Goal: Information Seeking & Learning: Learn about a topic

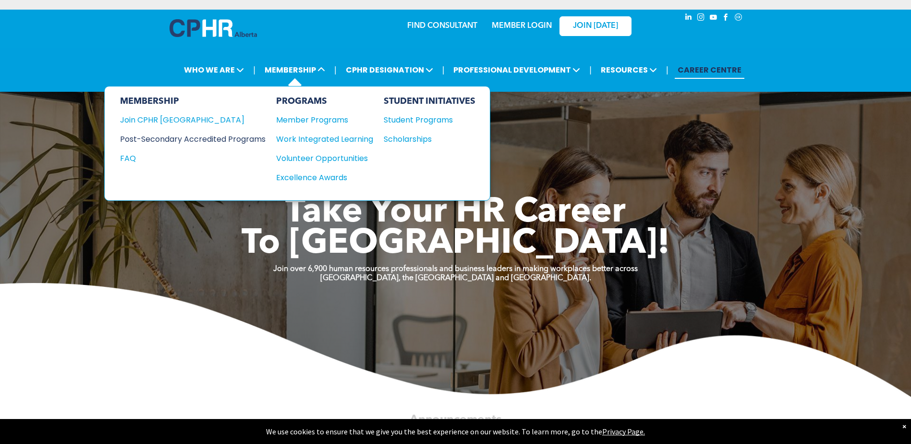
click at [176, 139] on div "Post-Secondary Accredited Programs" at bounding box center [185, 139] width 131 height 12
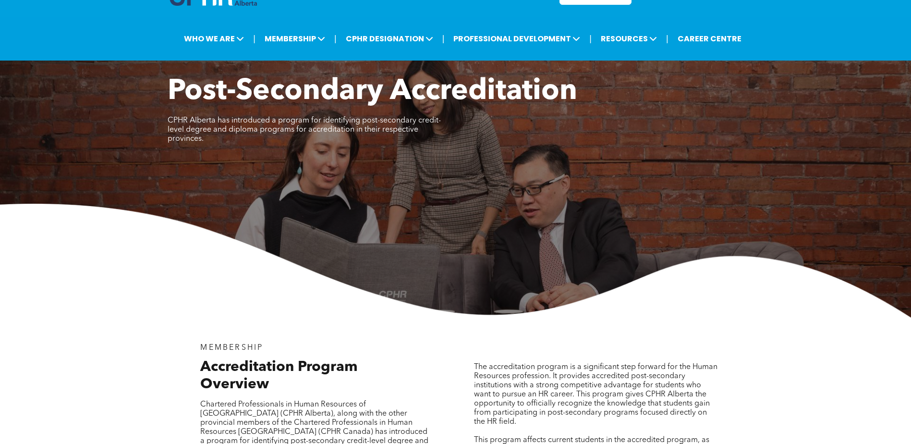
scroll to position [48, 0]
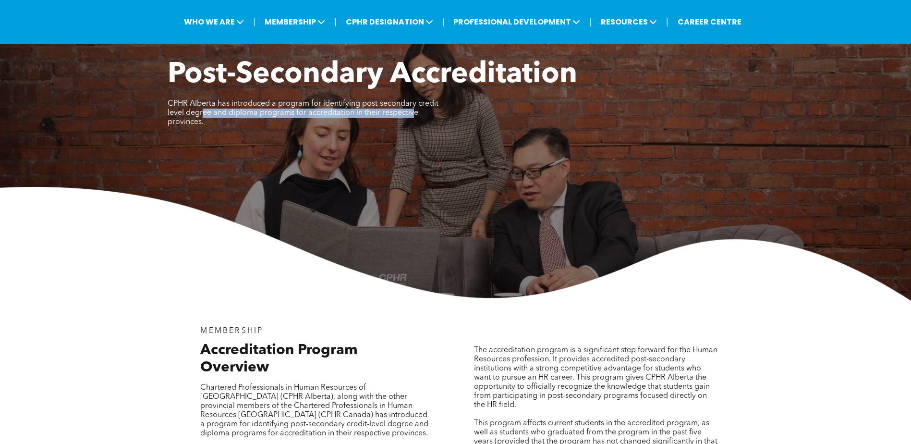
drag, startPoint x: 204, startPoint y: 114, endPoint x: 412, endPoint y: 117, distance: 208.0
click at [412, 117] on span "CPHR Alberta has introduced a program for identifying post-secondary credit-lev…" at bounding box center [304, 113] width 273 height 26
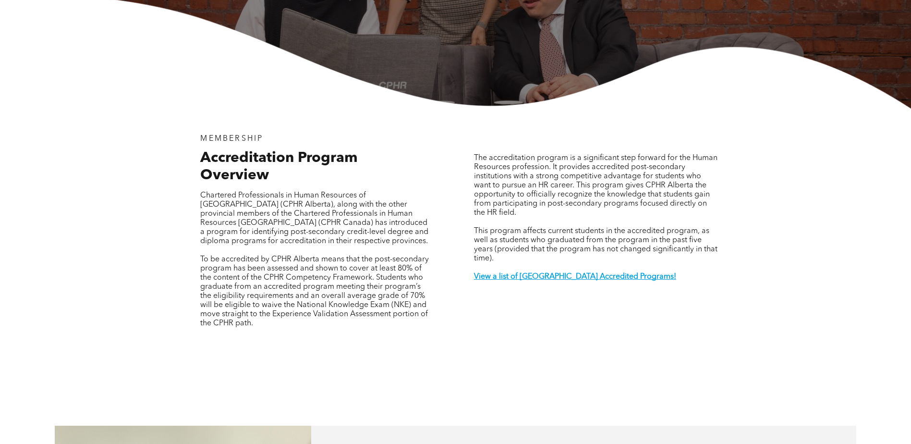
scroll to position [288, 0]
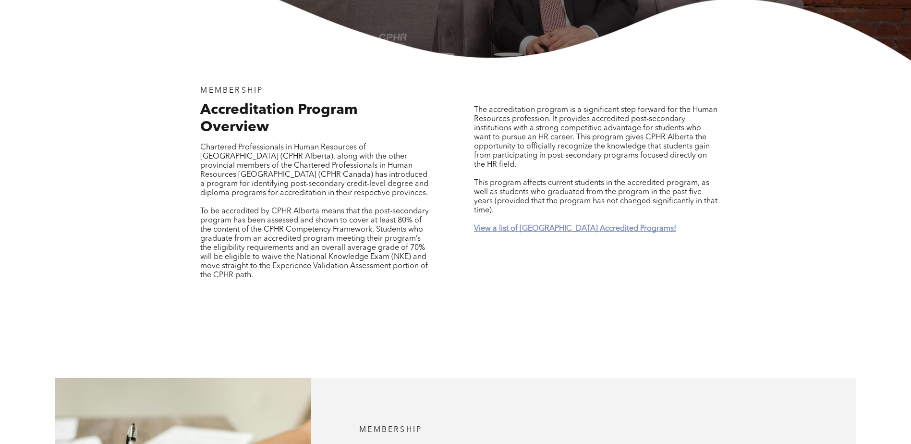
click at [560, 225] on strong "View a list of Alberta Accredited Programs!" at bounding box center [575, 229] width 202 height 8
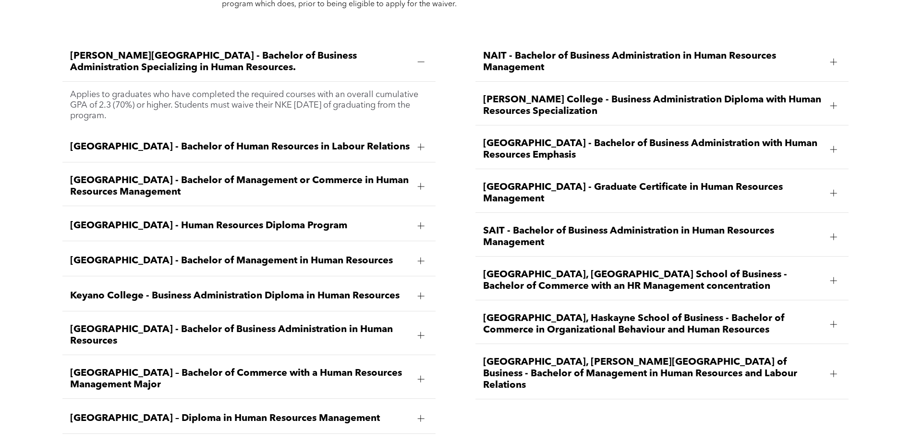
scroll to position [1463, 0]
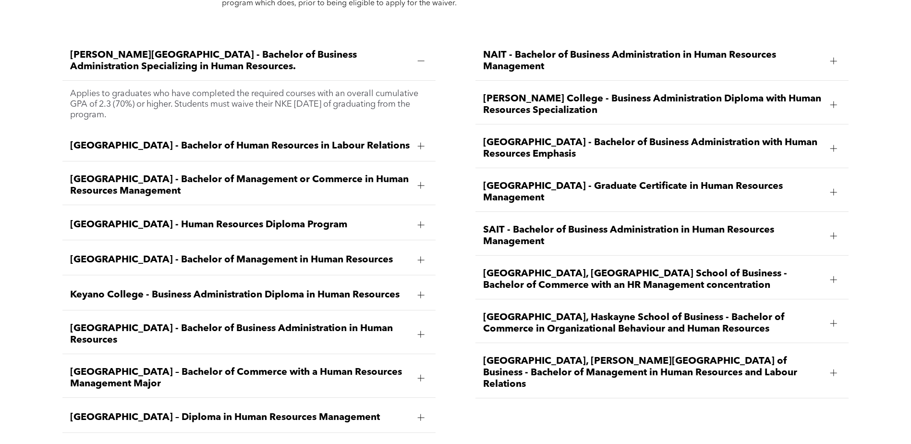
click at [420, 182] on div at bounding box center [420, 185] width 7 height 7
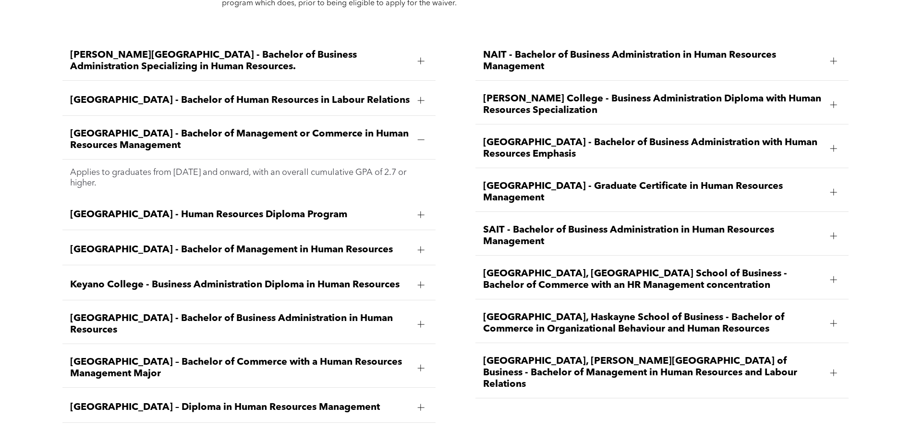
click at [134, 356] on span "MacEwan University – Bachelor of Commerce with a Human Resources Management Maj…" at bounding box center [240, 367] width 340 height 23
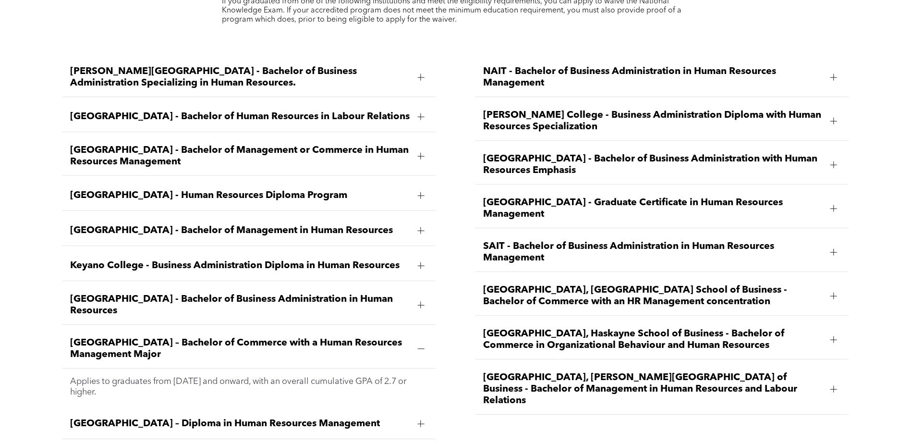
scroll to position [1511, 0]
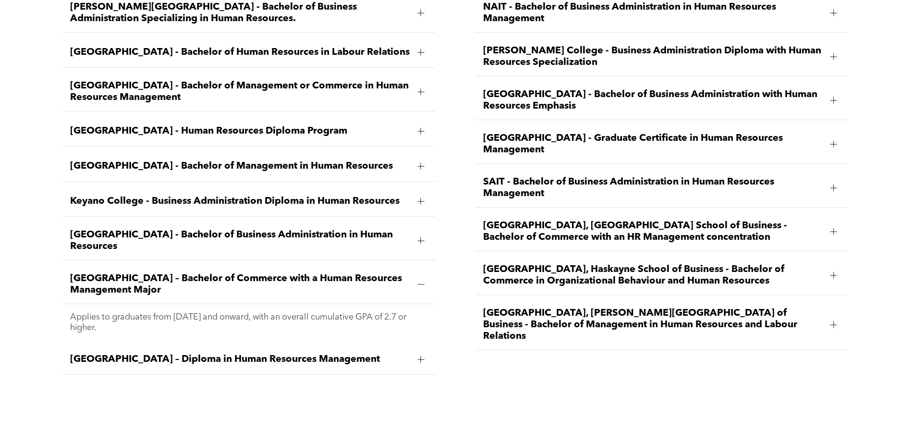
click at [610, 220] on span "University of Alberta, Alberta School of Business - Bachelor of Commerce with a…" at bounding box center [653, 231] width 340 height 23
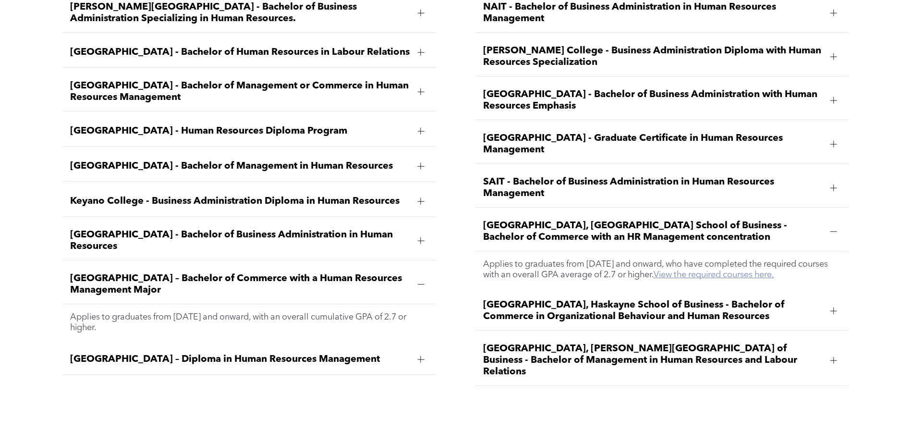
click at [729, 270] on link "View the required courses here." at bounding box center [714, 274] width 121 height 9
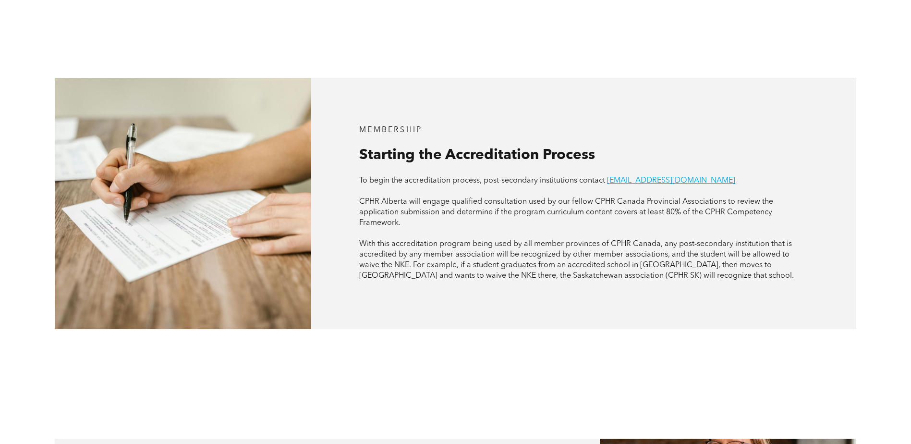
scroll to position [502, 0]
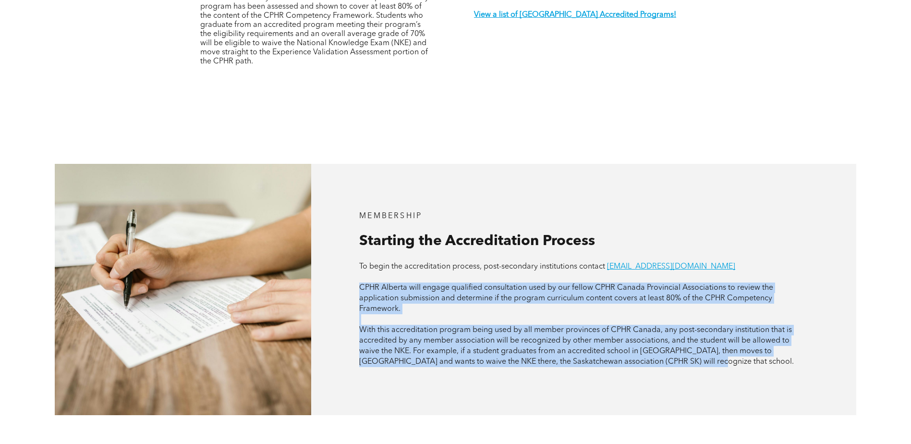
drag, startPoint x: 361, startPoint y: 261, endPoint x: 662, endPoint y: 340, distance: 311.4
click at [662, 340] on div "To begin the accreditation process, post-secondary institutions contact registr…" at bounding box center [583, 314] width 449 height 106
click at [488, 357] on div "MEMBERSHIP Starting the Accreditation Process To begin the accreditation proces…" at bounding box center [583, 289] width 545 height 251
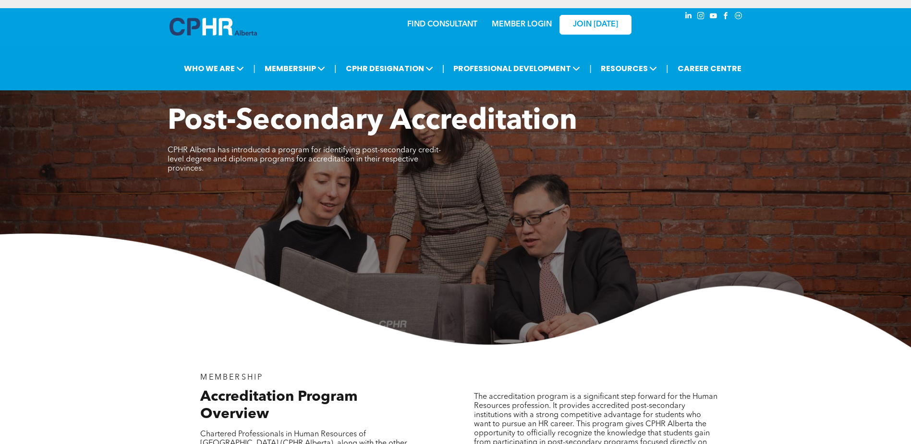
scroll to position [0, 0]
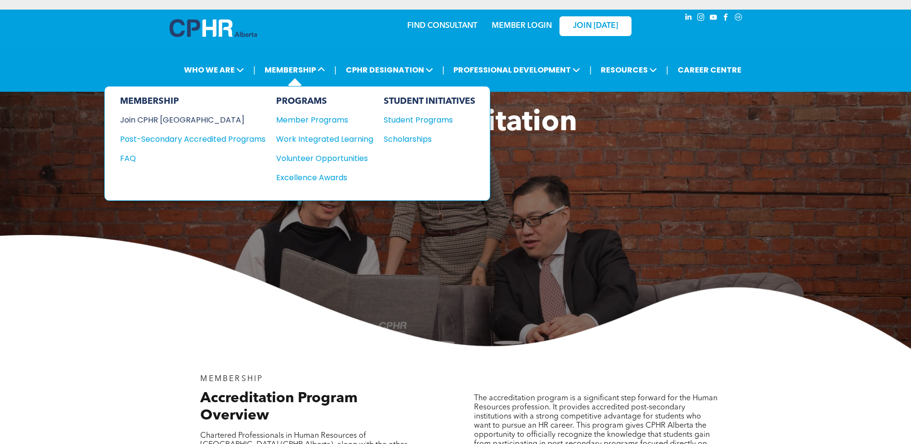
click at [152, 122] on div "Join CPHR [GEOGRAPHIC_DATA]" at bounding box center [185, 120] width 131 height 12
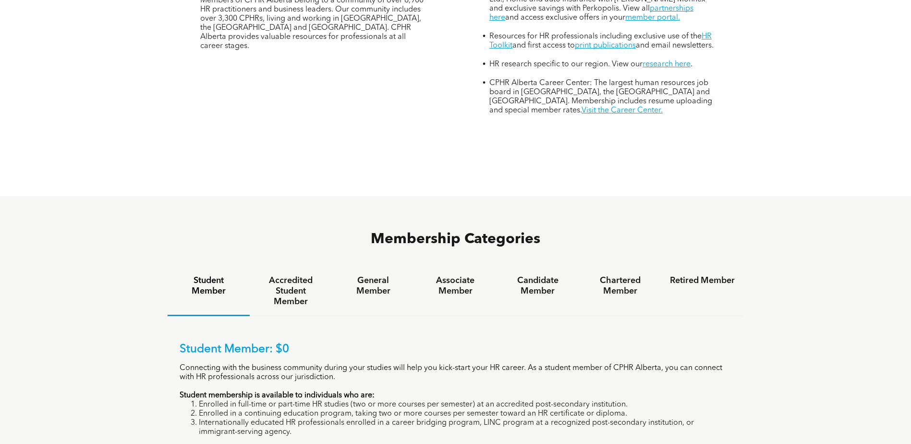
scroll to position [480, 0]
click at [369, 275] on h4 "General Member" at bounding box center [373, 285] width 65 height 21
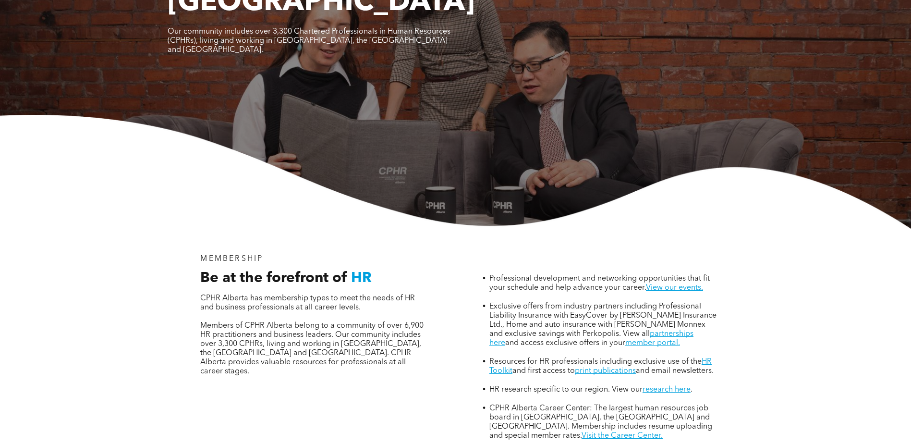
scroll to position [0, 0]
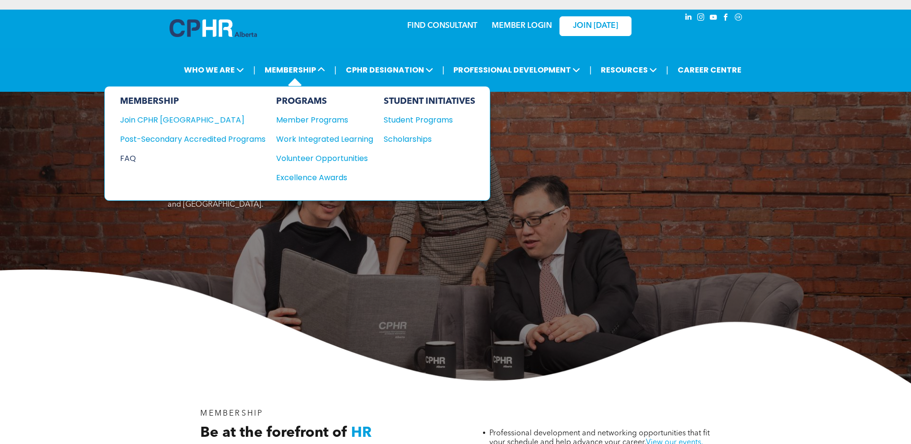
click at [129, 159] on div "FAQ" at bounding box center [185, 158] width 131 height 12
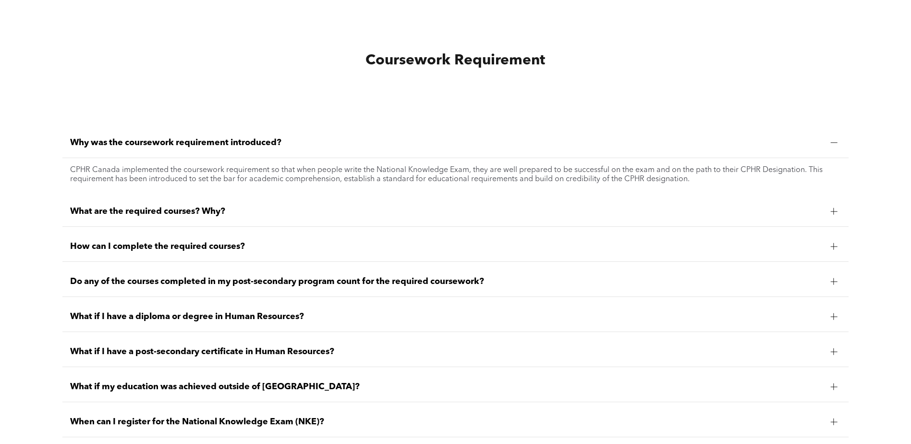
scroll to position [768, 0]
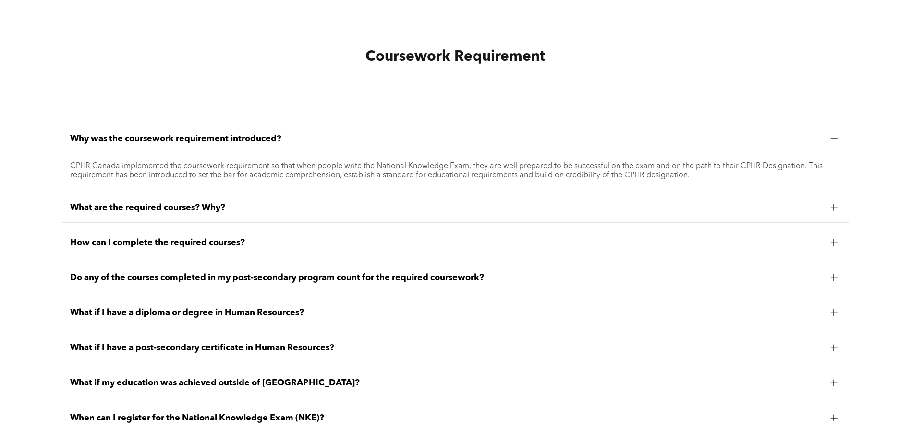
click at [169, 210] on span "What are the required courses? Why?" at bounding box center [446, 207] width 753 height 11
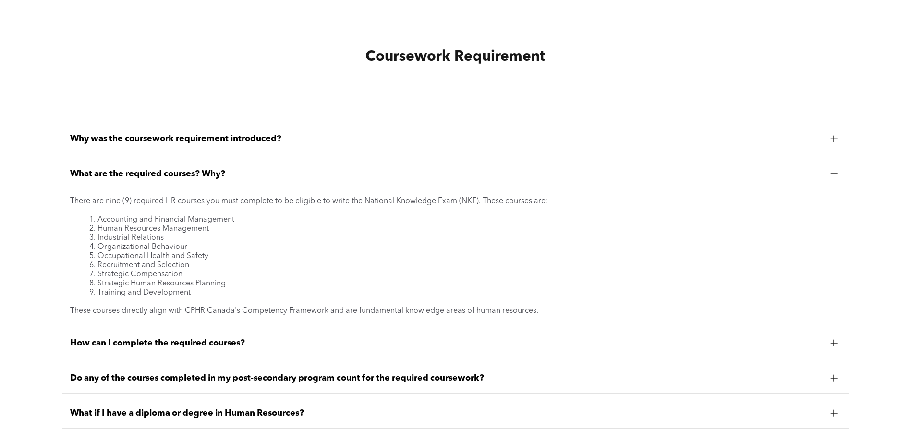
click at [226, 349] on div "How can I complete the required courses?" at bounding box center [455, 343] width 786 height 30
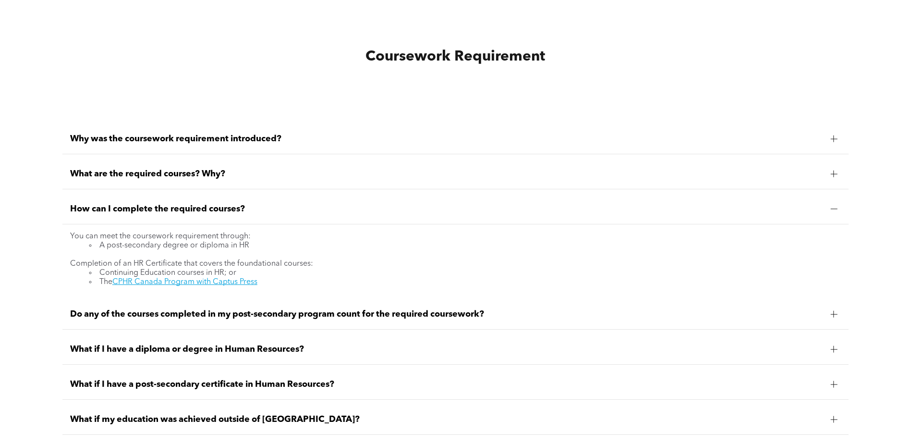
click at [211, 317] on span "Do any of the courses completed in my post-secondary program count for the requ…" at bounding box center [446, 314] width 753 height 11
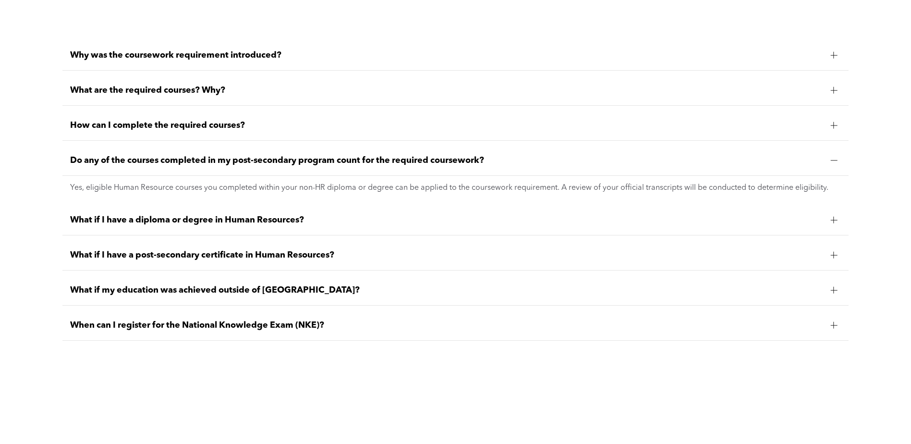
scroll to position [865, 0]
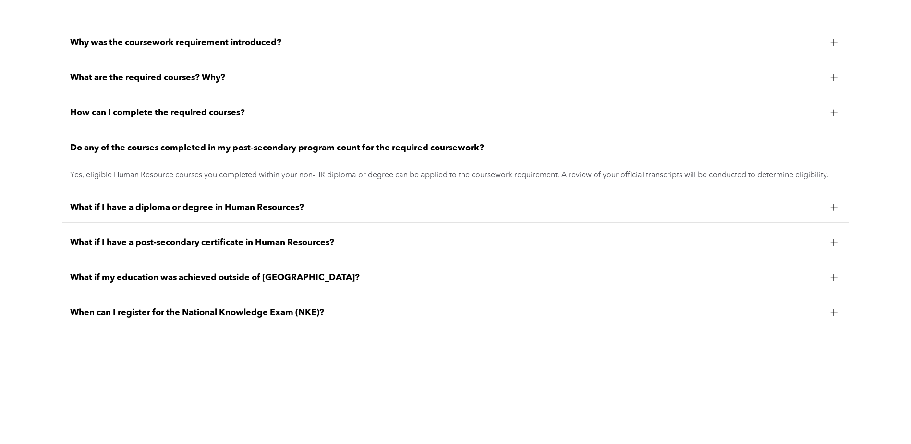
click at [189, 317] on span "When can I register for the National Knowledge Exam (NKE)?" at bounding box center [446, 312] width 753 height 11
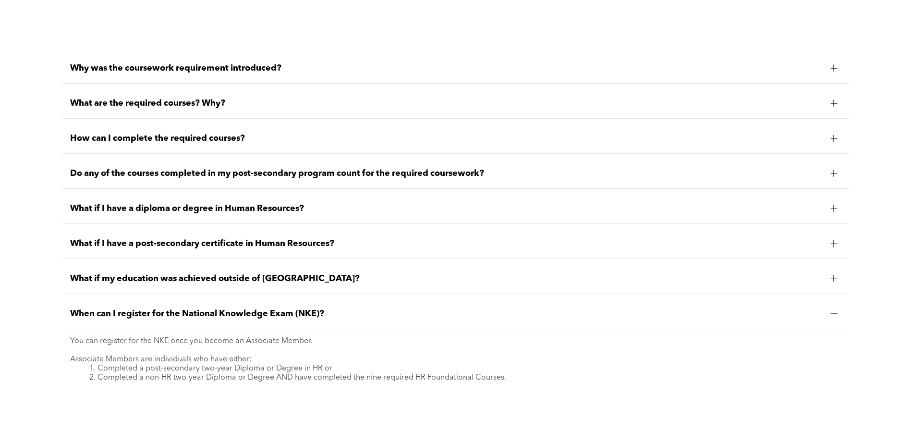
scroll to position [817, 0]
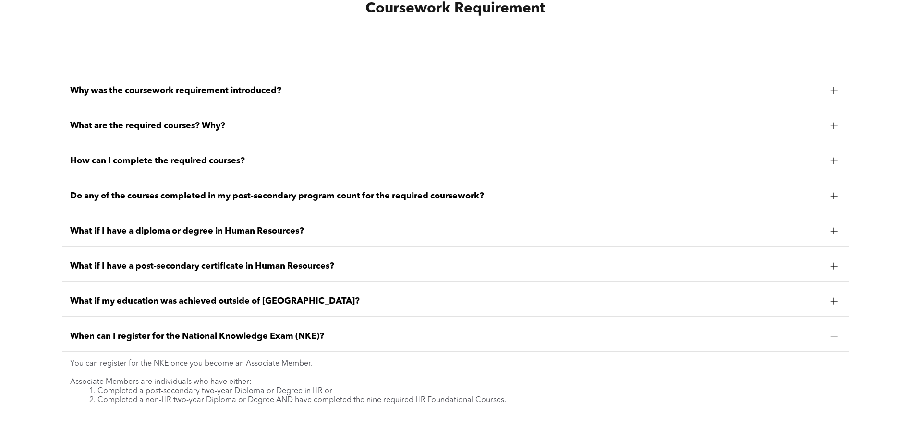
click at [177, 161] on span "How can I complete the required courses?" at bounding box center [446, 161] width 753 height 11
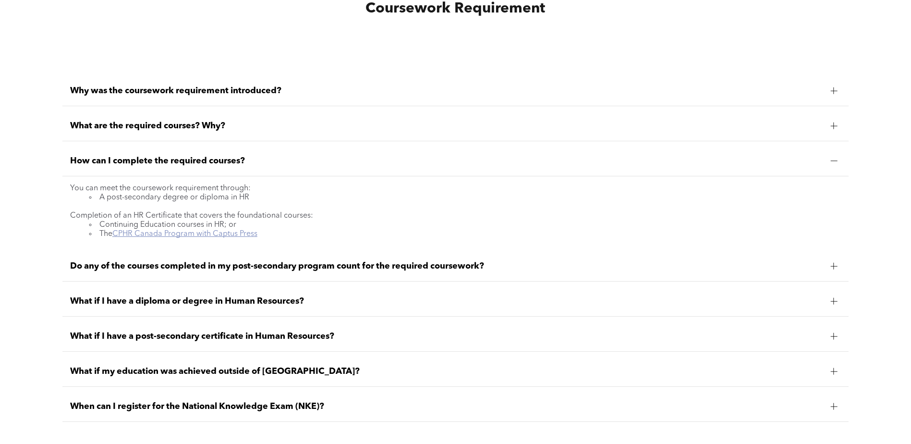
click at [197, 235] on link "CPHR Canada Program with Captus Press" at bounding box center [184, 234] width 145 height 8
click at [212, 238] on link "CPHR Canada Program with Captus Press" at bounding box center [184, 234] width 145 height 8
